Goal: Task Accomplishment & Management: Manage account settings

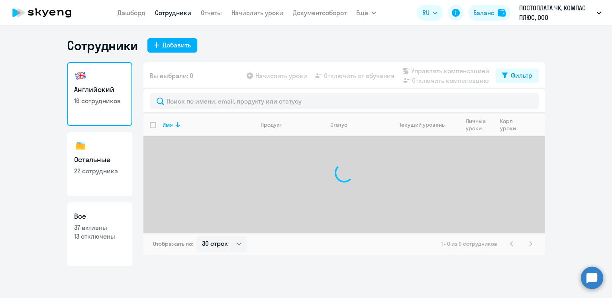
select select "30"
click at [589, 277] on circle at bounding box center [592, 278] width 22 height 22
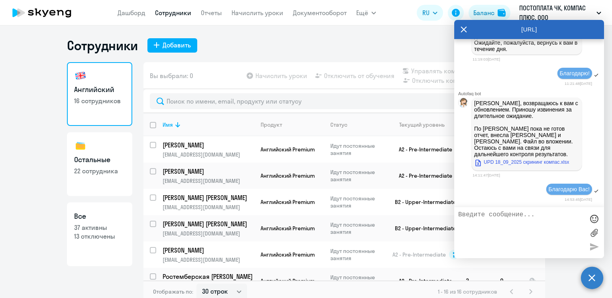
scroll to position [14371, 0]
click at [415, 45] on div "Сотрудники Добавить" at bounding box center [306, 45] width 478 height 16
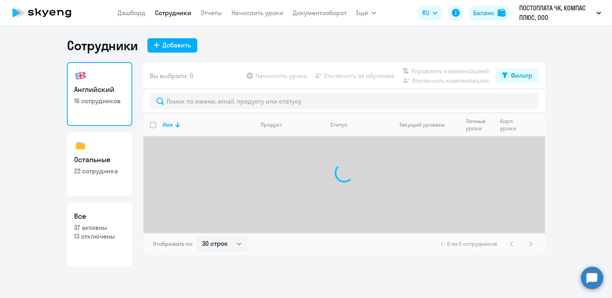
select select "30"
